Goal: Find specific page/section: Find specific page/section

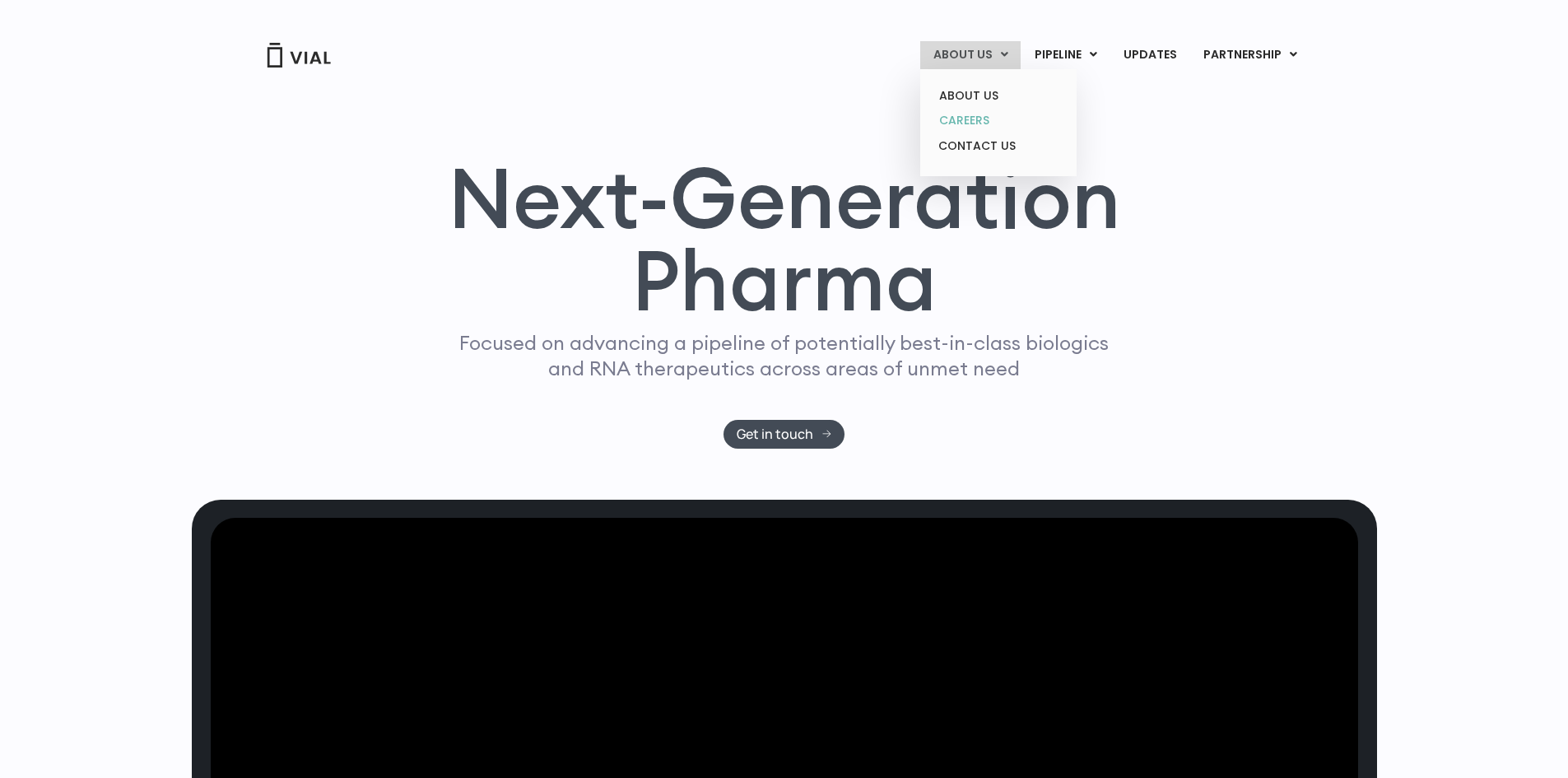
click at [973, 119] on link "CAREERS" at bounding box center [998, 121] width 144 height 25
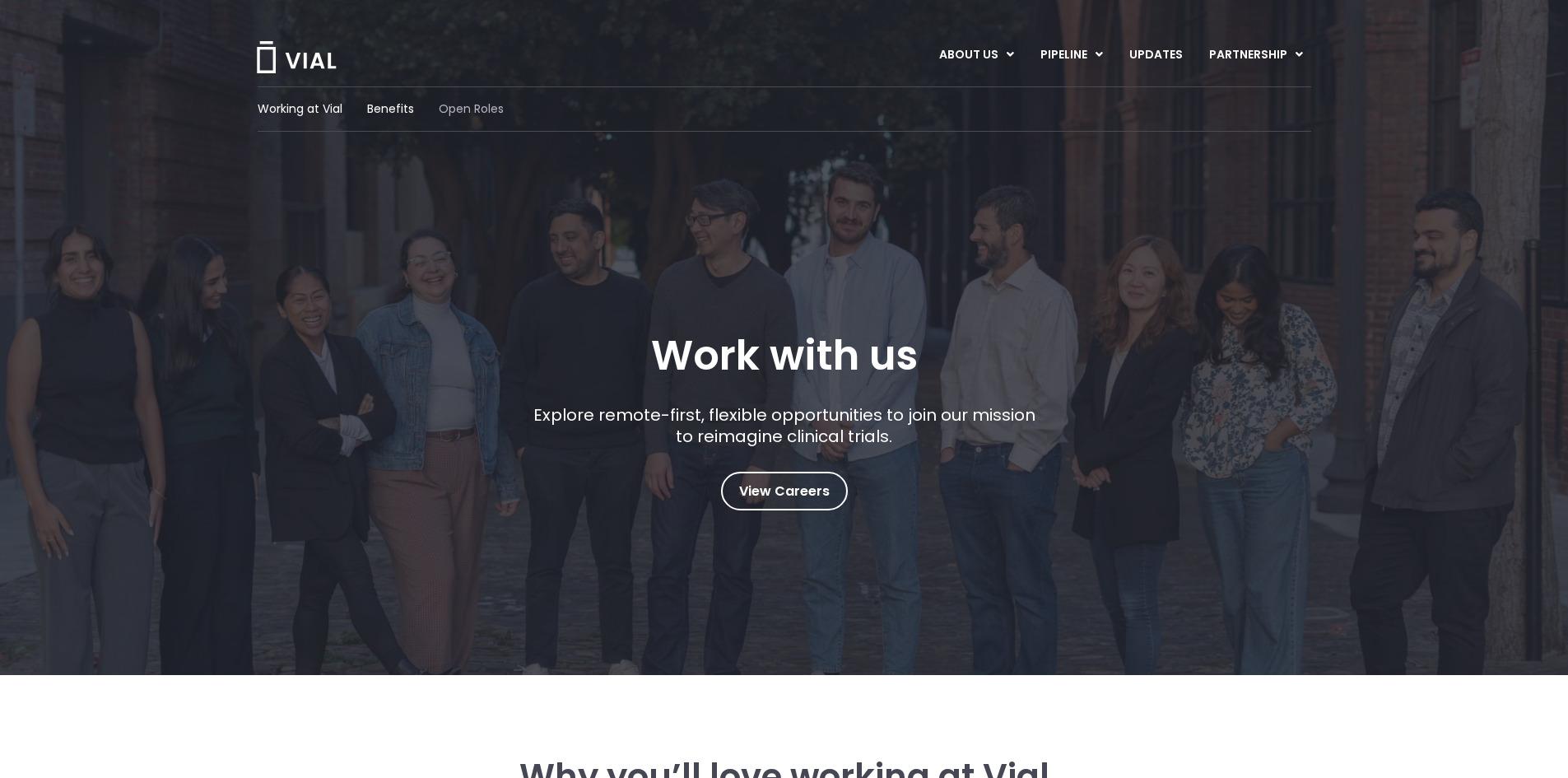
click at [452, 110] on span "Open Roles" at bounding box center [471, 109] width 65 height 17
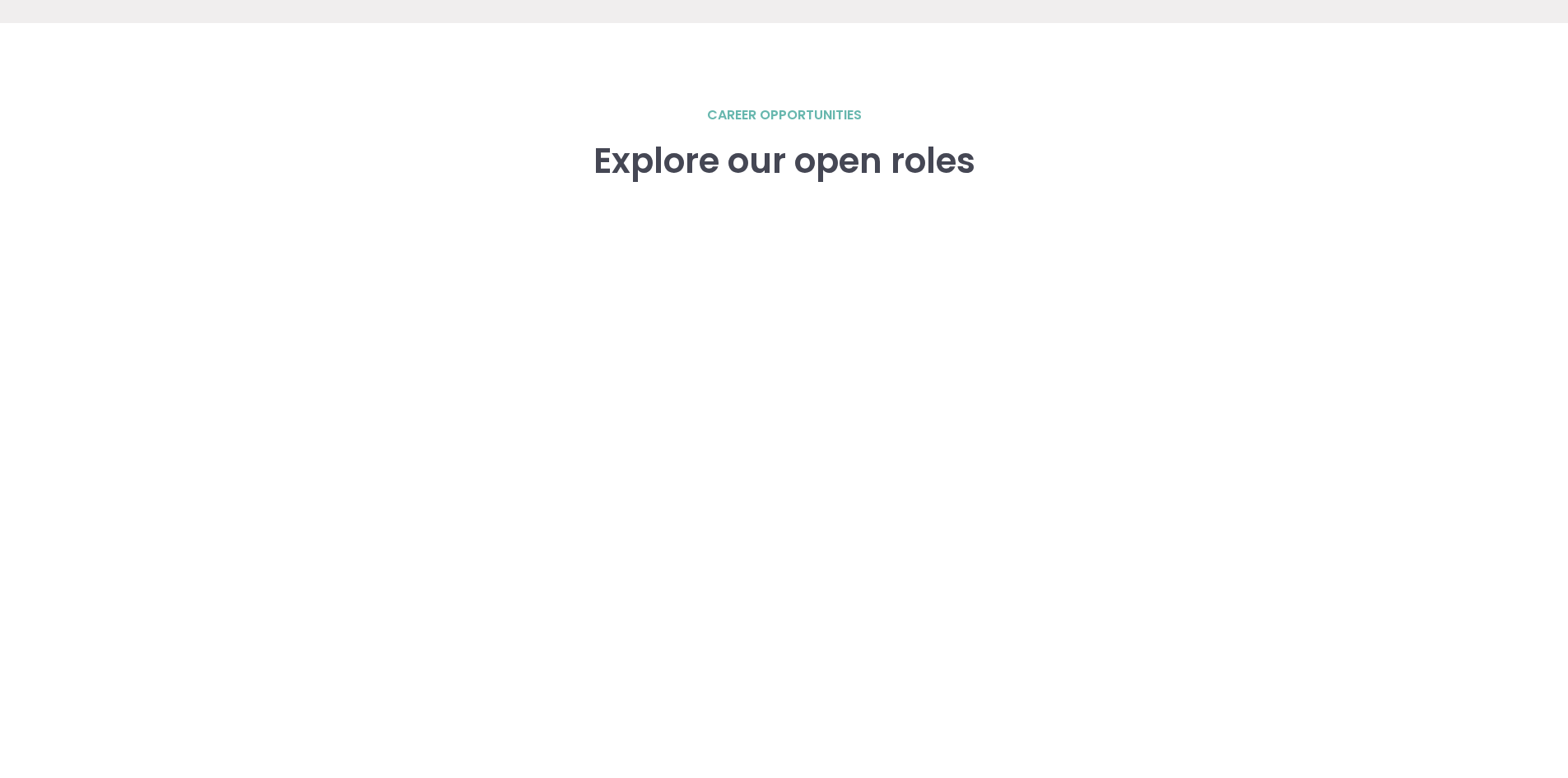
scroll to position [2279, 0]
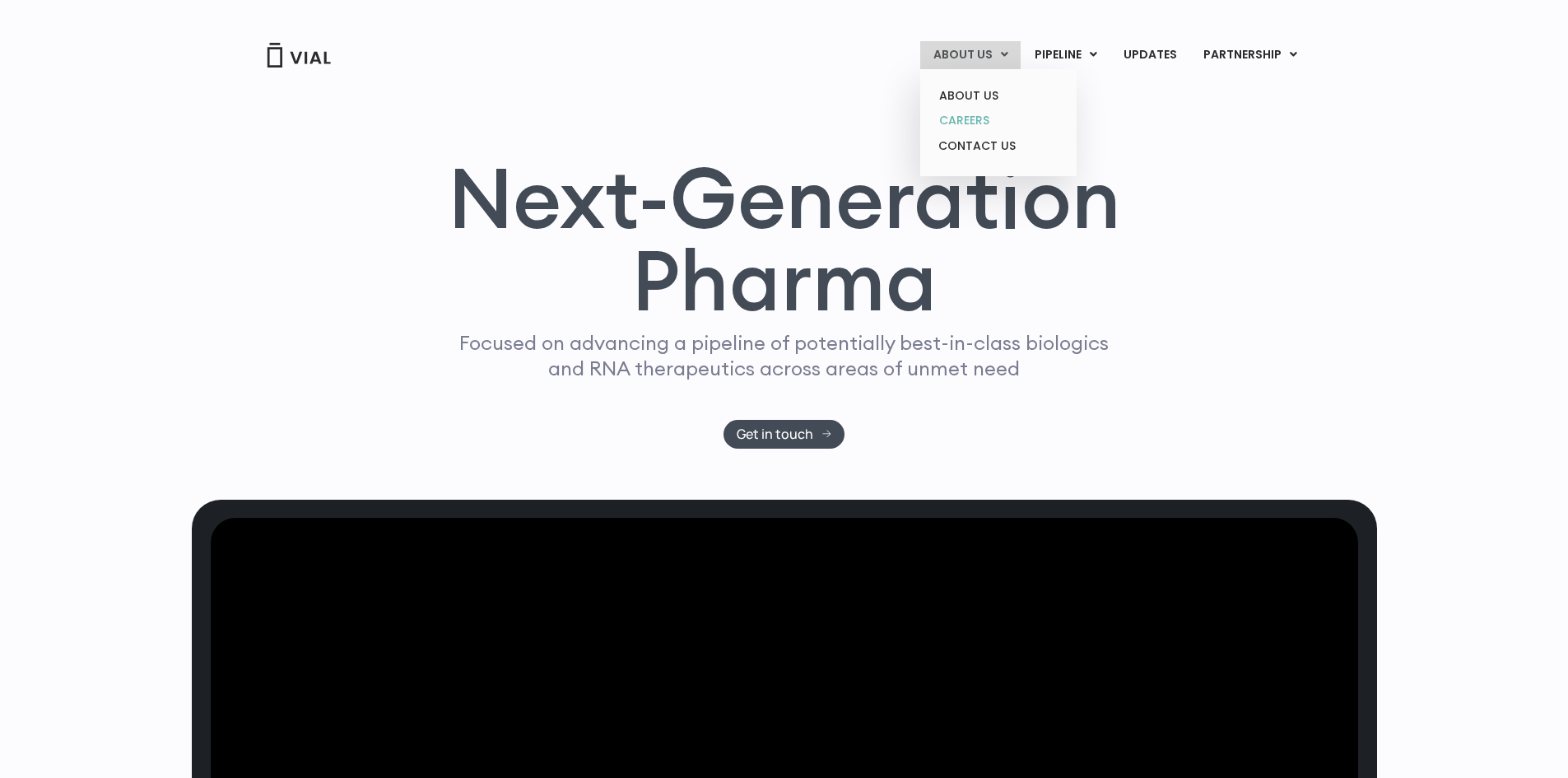
click at [967, 120] on link "CAREERS" at bounding box center [998, 121] width 144 height 25
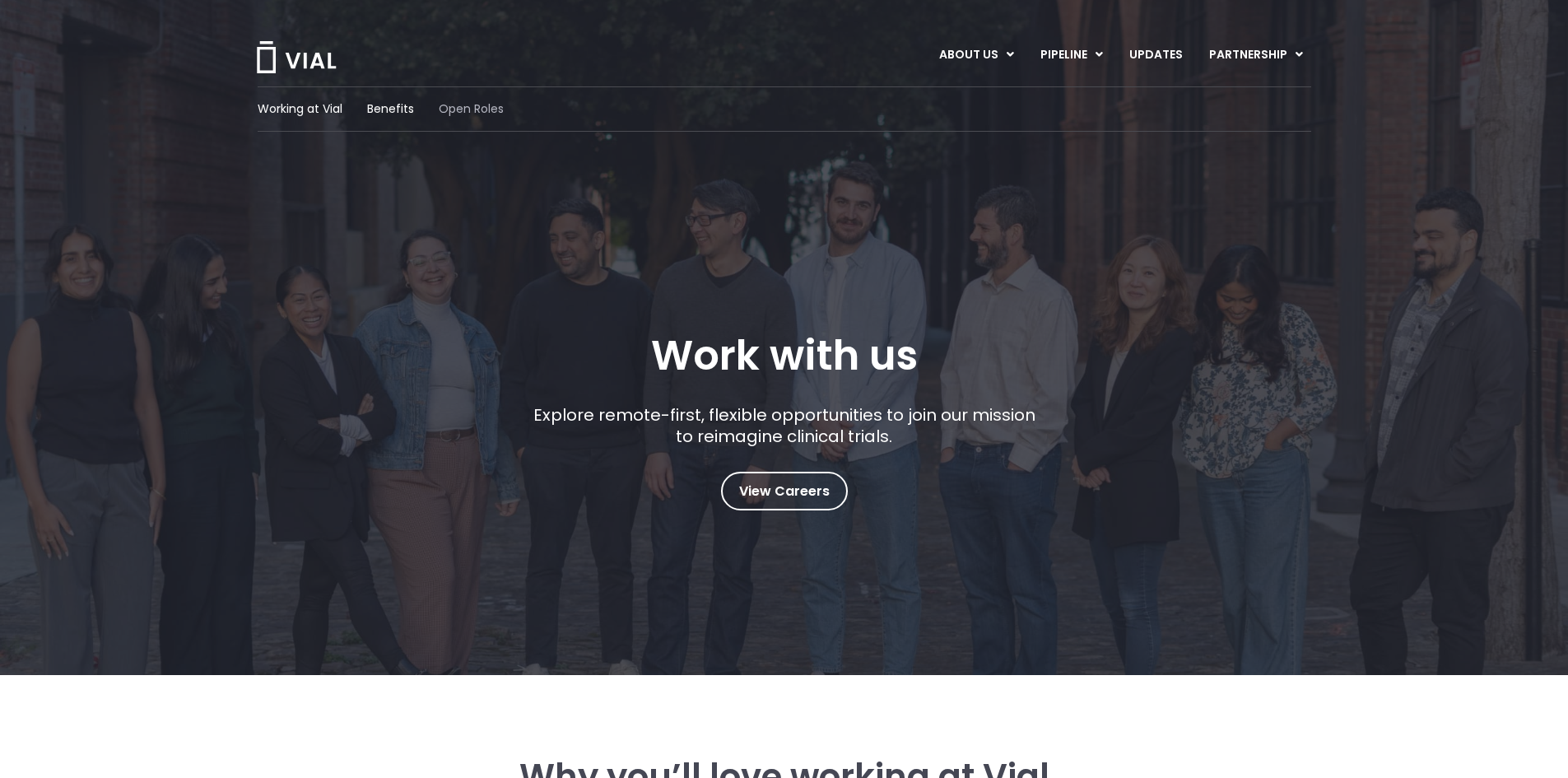
click at [492, 110] on span "Open Roles" at bounding box center [471, 109] width 65 height 17
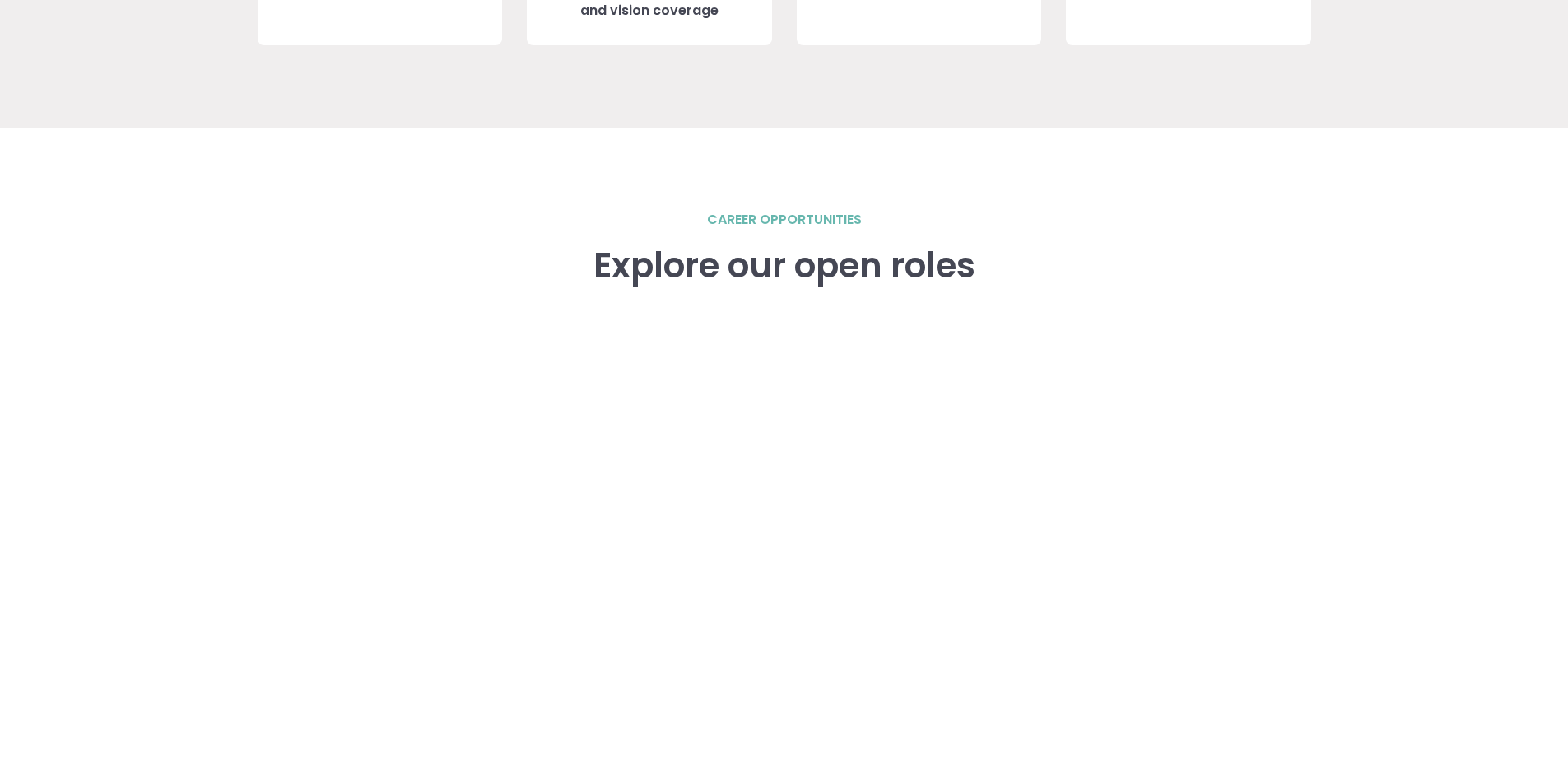
scroll to position [2279, 0]
